Goal: Book appointment/travel/reservation

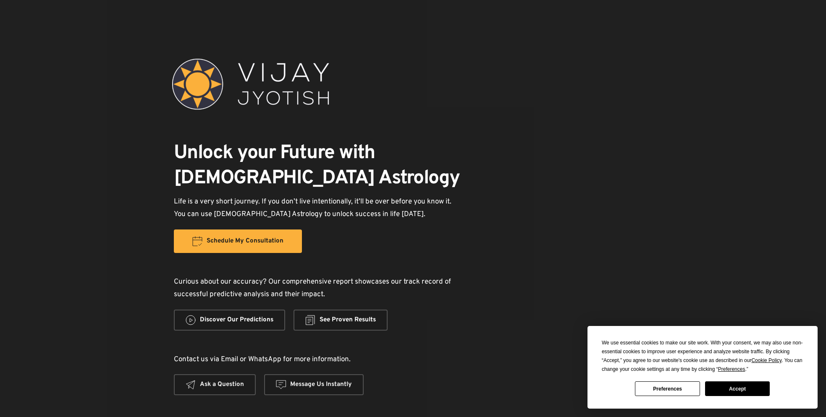
select select "1"
select select "15"
click at [372, 315] on span "See Proven Results" at bounding box center [347, 320] width 56 height 10
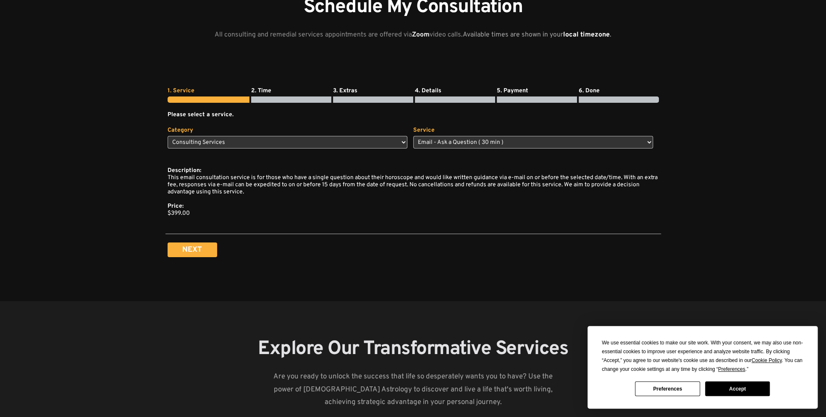
scroll to position [1847, 0]
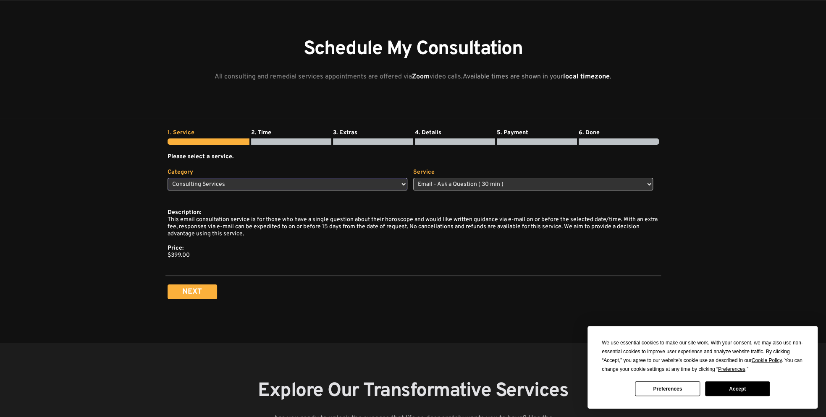
click at [236, 178] on select "Select category Consulting Services Remedy Services" at bounding box center [288, 184] width 240 height 13
click at [168, 178] on select "Select category Consulting Services Remedy Services" at bounding box center [288, 184] width 240 height 13
click at [330, 188] on select "Select category Consulting Services Remedy Services" at bounding box center [288, 184] width 240 height 13
select select "2"
click at [168, 178] on select "Select category Consulting Services Remedy Services" at bounding box center [288, 184] width 240 height 13
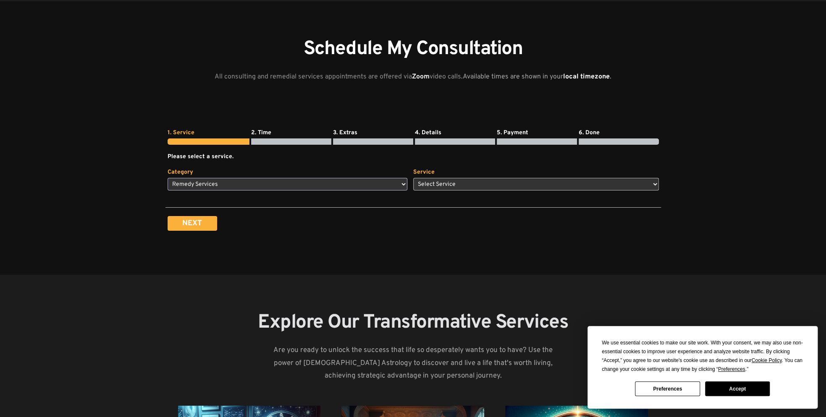
click at [290, 186] on select "Select category Consulting Services Remedy Services" at bounding box center [288, 184] width 240 height 13
click at [439, 182] on select "Select Service Fire Ritual Remedy ( 1 h 30 min ) Advanced Fire Ritual Remedy ( …" at bounding box center [536, 184] width 246 height 13
click at [413, 178] on select "Select Service Fire Ritual Remedy ( 1 h 30 min ) Advanced Fire Ritual Remedy ( …" at bounding box center [536, 184] width 246 height 13
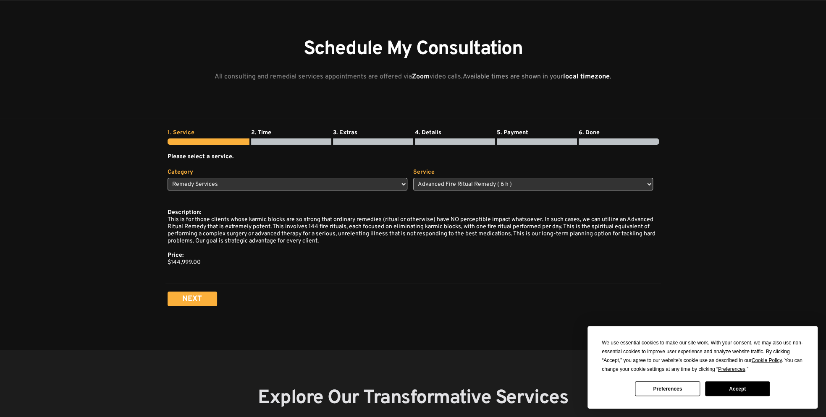
click at [743, 392] on button "Accept" at bounding box center [737, 389] width 65 height 15
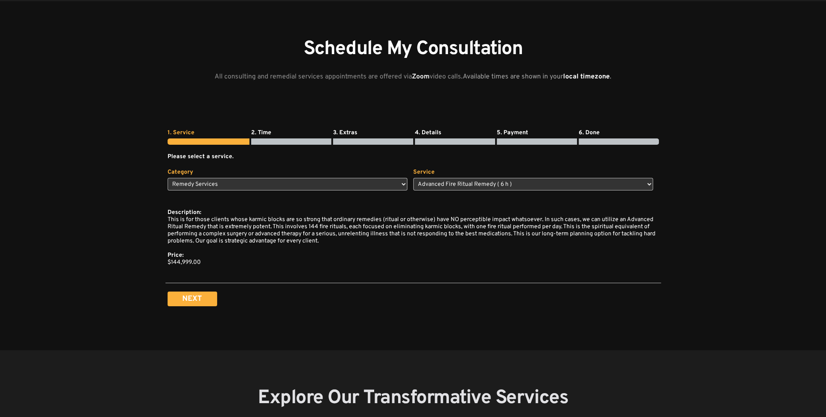
click at [434, 174] on div "Service Select Service Fire Ritual Remedy ( 1 h 30 min ) Advanced Fire Ritual R…" at bounding box center [536, 180] width 246 height 22
click at [433, 186] on select "Select Service Fire Ritual Remedy ( 1 h 30 min ) Advanced Fire Ritual Remedy ( …" at bounding box center [533, 184] width 240 height 13
select select "10"
click at [413, 178] on select "Select Service Fire Ritual Remedy ( 1 h 30 min ) Advanced Fire Ritual Remedy ( …" at bounding box center [533, 184] width 240 height 13
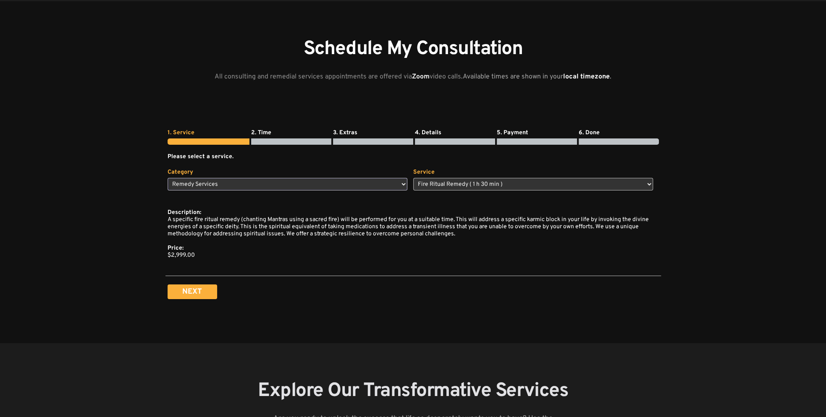
click at [361, 189] on select "Select category Consulting Services Remedy Services" at bounding box center [288, 184] width 240 height 13
select select "1"
click at [168, 178] on select "Select category Consulting Services Remedy Services" at bounding box center [288, 184] width 240 height 13
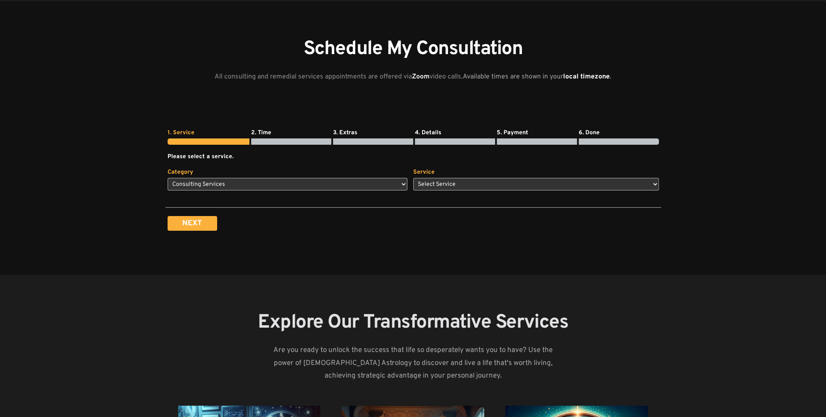
click at [452, 177] on div "Service Select Service Email - Ask a Question ( 30 min ) General Consultation (…" at bounding box center [536, 180] width 246 height 22
click at [450, 181] on select "Select Service Email - Ask a Question ( 30 min ) General Consultation ( 45 min …" at bounding box center [536, 184] width 246 height 13
click at [413, 178] on select "Select Service Email - Ask a Question ( 30 min ) General Consultation ( 45 min …" at bounding box center [536, 184] width 246 height 13
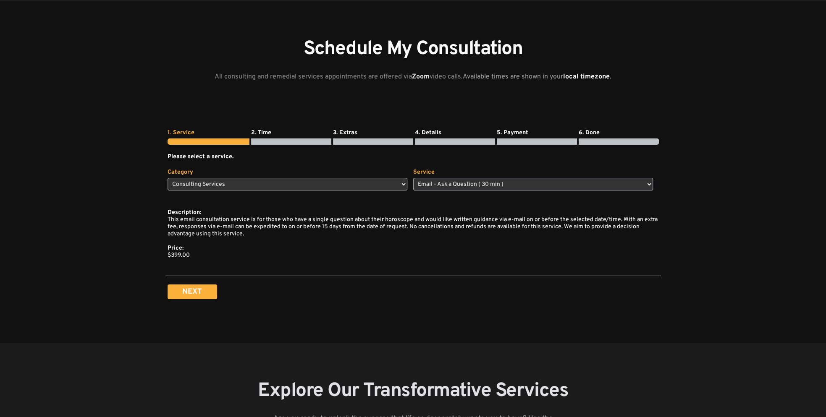
click at [474, 178] on select "Select Service Email - Ask a Question ( 30 min ) General Consultation ( 45 min …" at bounding box center [533, 184] width 240 height 13
click at [413, 178] on select "Select Service Email - Ask a Question ( 30 min ) General Consultation ( 45 min …" at bounding box center [533, 184] width 240 height 13
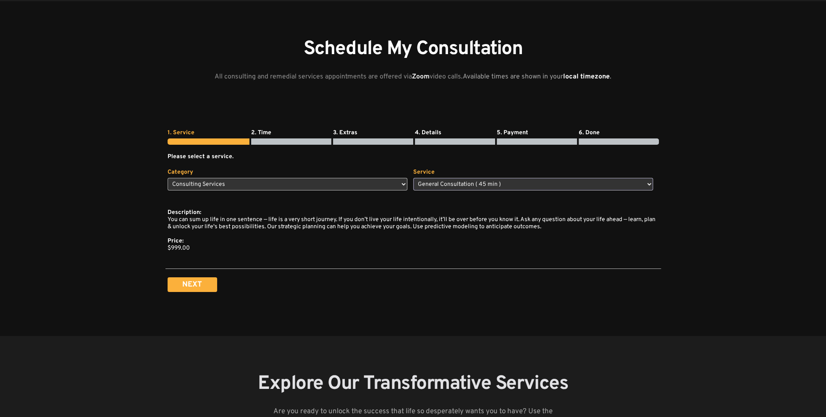
click at [456, 182] on select "Select Service Email - Ask a Question ( 30 min ) General Consultation ( 45 min …" at bounding box center [533, 184] width 240 height 13
click at [413, 178] on select "Select Service Email - Ask a Question ( 30 min ) General Consultation ( 45 min …" at bounding box center [533, 184] width 240 height 13
click at [475, 181] on select "Select Service Email - Ask a Question ( 30 min ) General Consultation ( 45 min …" at bounding box center [533, 184] width 240 height 13
click at [413, 178] on select "Select Service Email - Ask a Question ( 30 min ) General Consultation ( 45 min …" at bounding box center [533, 184] width 240 height 13
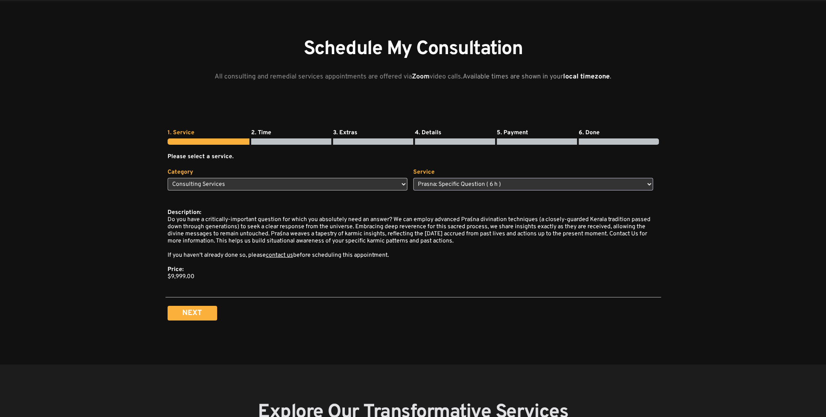
click at [459, 181] on select "Select Service Email - Ask a Question ( 30 min ) General Consultation ( 45 min …" at bounding box center [533, 184] width 240 height 13
select select "1"
click at [413, 178] on select "Select Service Email - Ask a Question ( 30 min ) General Consultation ( 45 min …" at bounding box center [533, 184] width 240 height 13
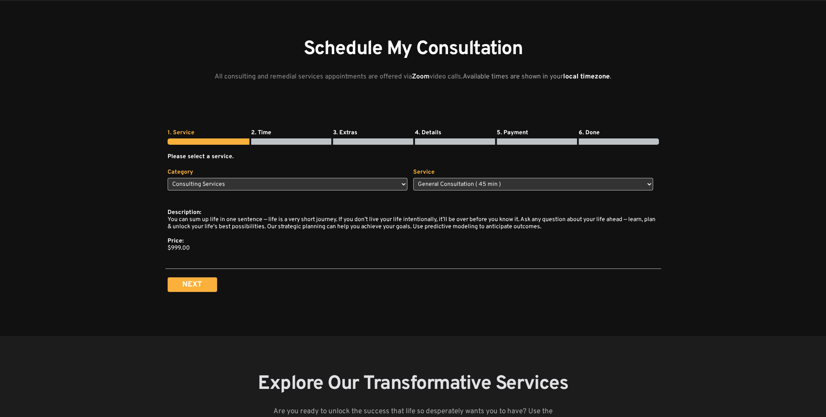
click at [191, 284] on span "Next" at bounding box center [192, 284] width 20 height 7
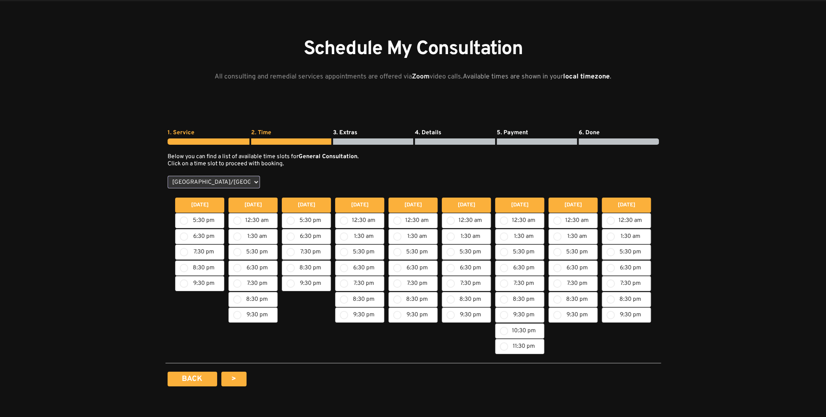
click at [251, 180] on select "[GEOGRAPHIC_DATA]/[GEOGRAPHIC_DATA] [GEOGRAPHIC_DATA] [GEOGRAPHIC_DATA] [GEOGRA…" at bounding box center [214, 182] width 92 height 13
click at [251, 179] on select "[GEOGRAPHIC_DATA]/[GEOGRAPHIC_DATA] [GEOGRAPHIC_DATA] [GEOGRAPHIC_DATA] [GEOGRA…" at bounding box center [214, 182] width 92 height 13
click at [202, 219] on span "5:30 pm" at bounding box center [200, 221] width 39 height 8
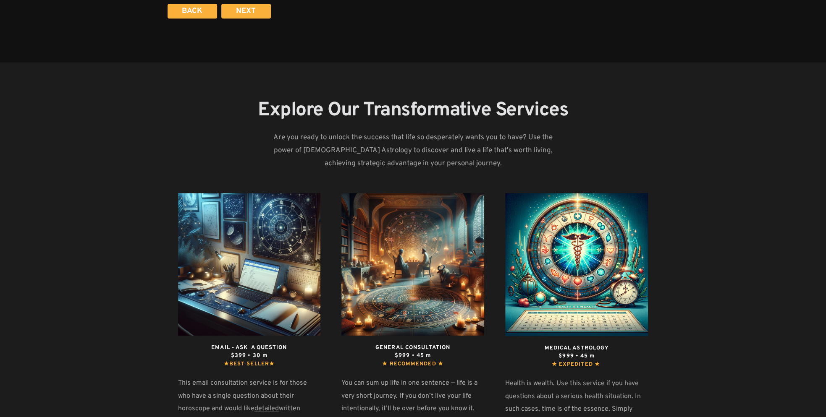
scroll to position [2057, 0]
